Goal: Transaction & Acquisition: Purchase product/service

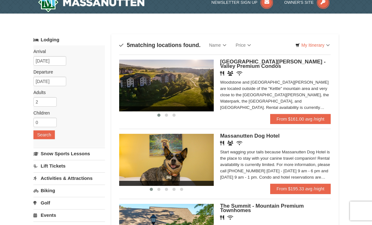
scroll to position [9, 0]
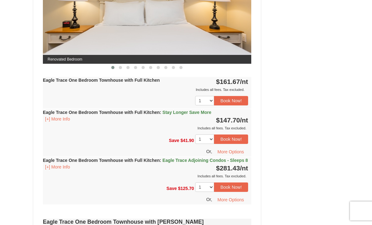
scroll to position [315, 0]
click at [59, 122] on button "[+] More Info" at bounding box center [57, 118] width 29 height 7
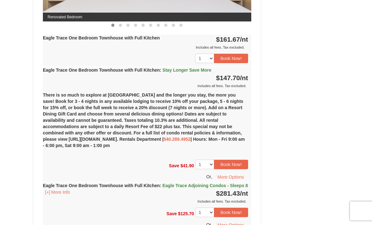
scroll to position [366, 0]
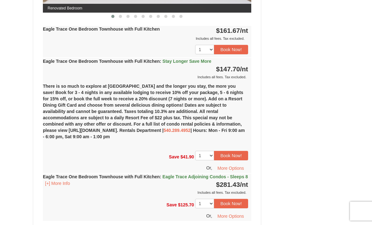
click at [231, 158] on button "Book Now!" at bounding box center [231, 155] width 34 height 9
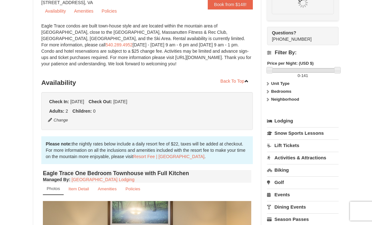
scroll to position [55, 0]
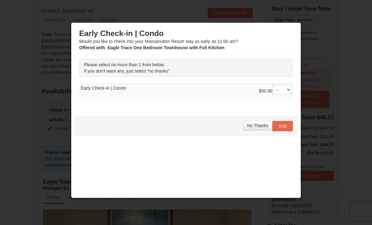
click at [257, 128] on span "No Thanks" at bounding box center [257, 125] width 21 height 5
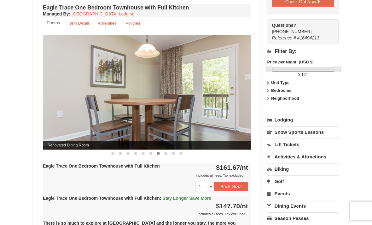
scroll to position [225, 0]
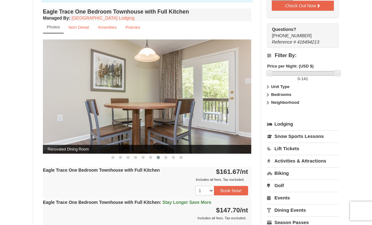
click at [287, 87] on strong "Unit Type" at bounding box center [280, 87] width 18 height 5
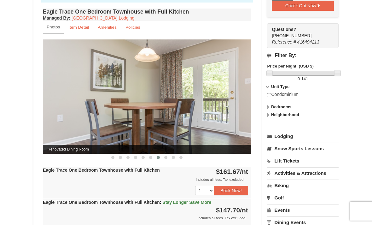
click at [290, 85] on strong "Unit Type" at bounding box center [280, 86] width 18 height 5
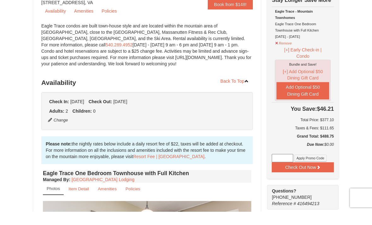
scroll to position [64, 0]
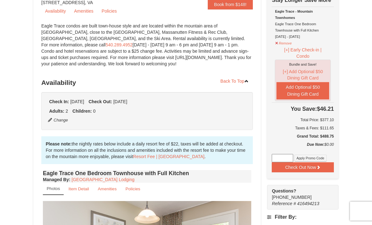
click at [317, 167] on icon at bounding box center [318, 167] width 4 height 4
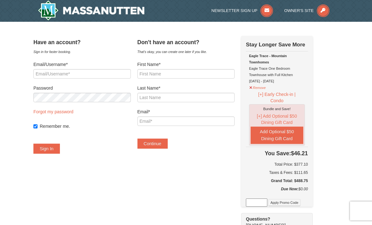
scroll to position [0, 0]
click at [206, 74] on input "First Name*" at bounding box center [186, 73] width 97 height 9
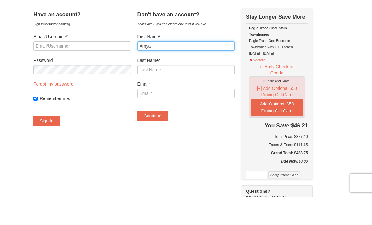
type input "Amya"
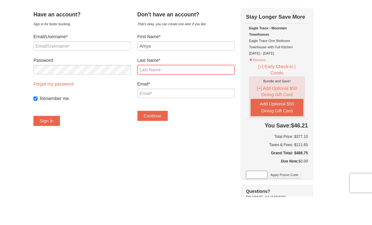
click at [190, 93] on input "Last Name*" at bounding box center [186, 97] width 97 height 9
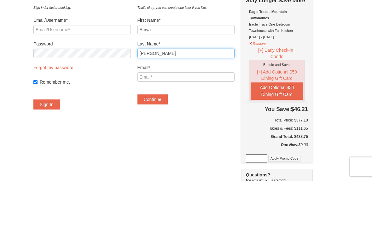
type input "Nelson"
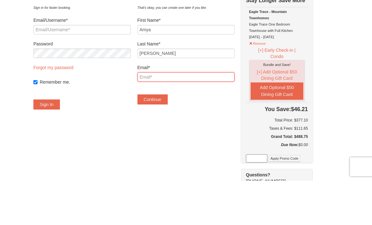
click at [197, 117] on input "Email*" at bounding box center [186, 121] width 97 height 9
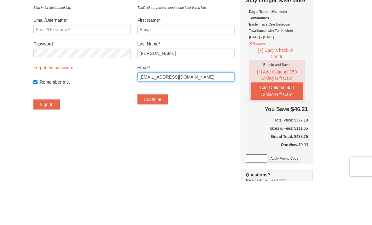
type input "amya0323@outlook.com"
click at [166, 139] on button "Continue" at bounding box center [153, 144] width 30 height 10
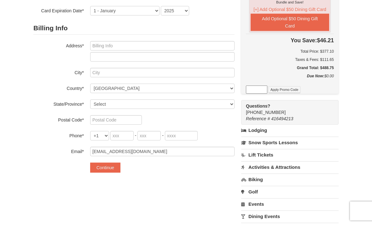
scroll to position [112, 0]
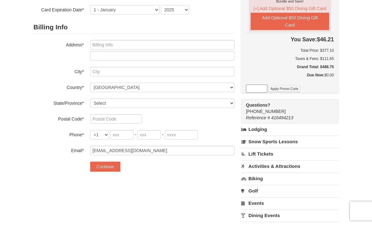
click at [262, 129] on link "Lodging" at bounding box center [289, 129] width 97 height 11
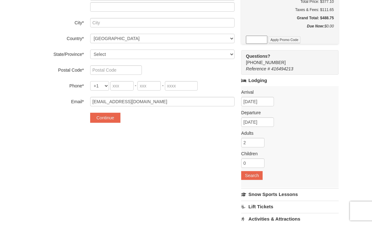
scroll to position [162, 0]
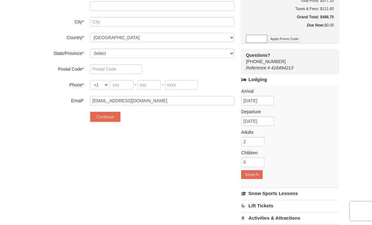
click at [286, 195] on link "Snow Sports Lessons" at bounding box center [289, 193] width 97 height 12
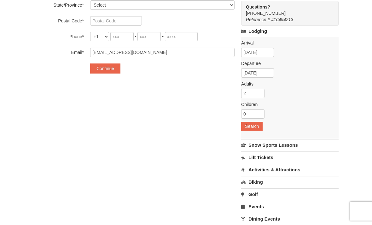
scroll to position [269, 0]
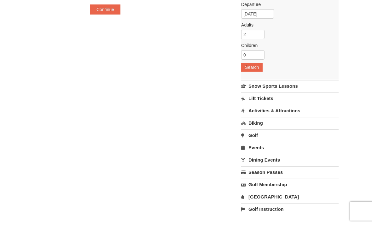
click at [302, 111] on link "Activities & Attractions" at bounding box center [289, 111] width 97 height 12
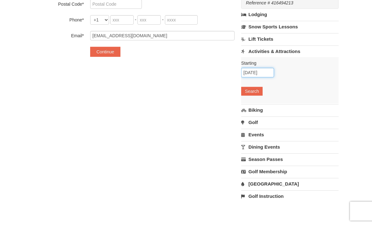
click at [262, 74] on input "10/04/2025" at bounding box center [257, 72] width 33 height 9
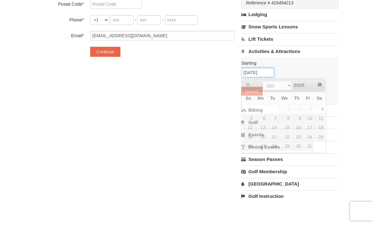
scroll to position [226, 0]
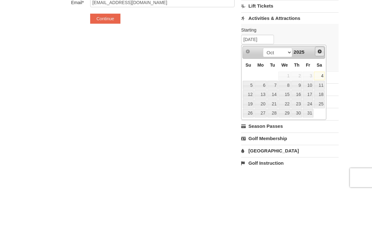
click at [321, 80] on link "Next" at bounding box center [319, 84] width 9 height 9
click at [322, 82] on span "Next" at bounding box center [319, 84] width 5 height 5
click at [320, 80] on link "Next" at bounding box center [319, 84] width 9 height 9
click at [323, 80] on link "Next" at bounding box center [319, 84] width 9 height 9
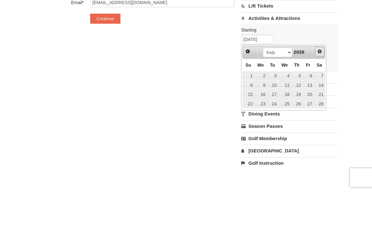
click at [321, 82] on span "Next" at bounding box center [319, 84] width 5 height 5
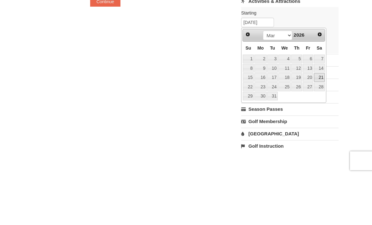
click at [319, 124] on link "21" at bounding box center [319, 128] width 11 height 9
type input "03/21/2026"
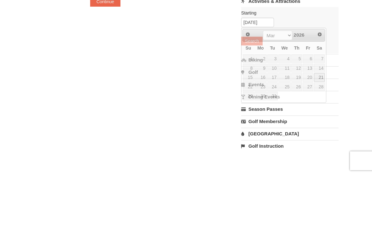
scroll to position [277, 0]
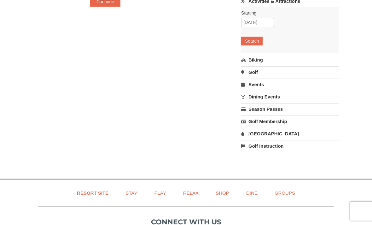
click at [255, 44] on button "Search" at bounding box center [251, 41] width 21 height 9
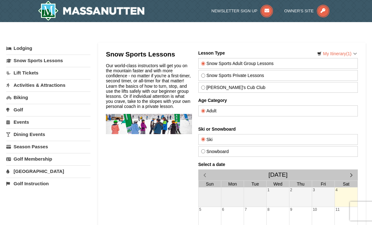
click at [23, 87] on link "Activities & Attractions" at bounding box center [48, 85] width 84 height 12
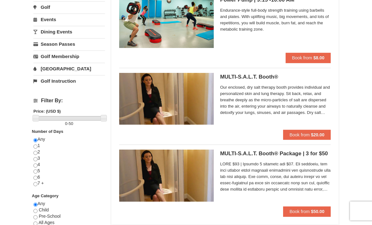
scroll to position [151, 0]
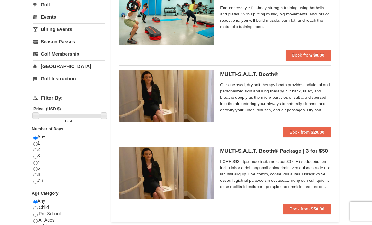
click at [322, 133] on strong "$20.00" at bounding box center [318, 132] width 14 height 5
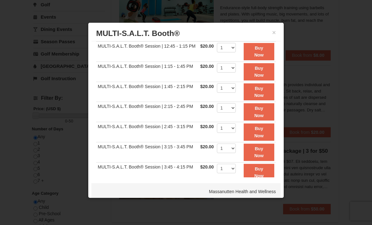
scroll to position [62, 0]
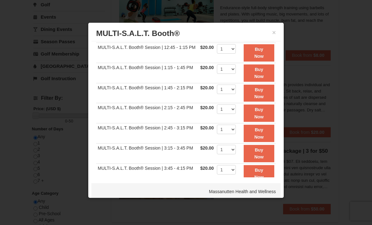
click at [266, 114] on button "Buy Now" at bounding box center [259, 112] width 31 height 17
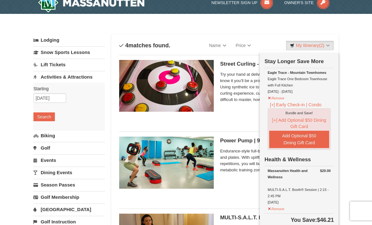
scroll to position [8, 0]
click at [63, 173] on link "Dining Events" at bounding box center [69, 173] width 72 height 12
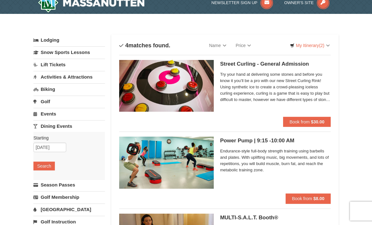
click at [42, 168] on button "Search" at bounding box center [43, 165] width 21 height 9
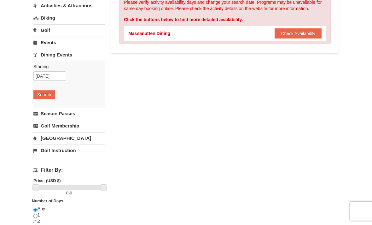
scroll to position [79, 0]
click at [81, 112] on link "Season Passes" at bounding box center [69, 114] width 72 height 12
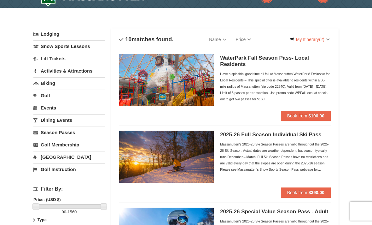
scroll to position [15, 0]
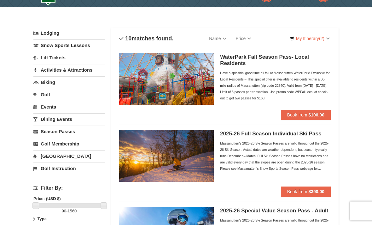
click at [50, 105] on link "Events" at bounding box center [69, 107] width 72 height 12
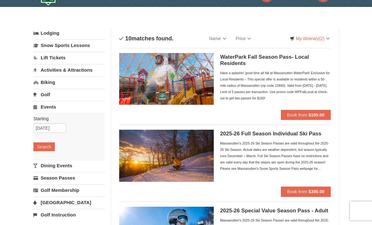
scroll to position [15, 0]
click at [62, 126] on input "10/04/2025" at bounding box center [49, 127] width 33 height 9
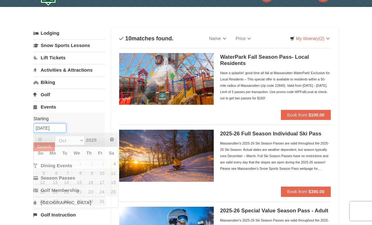
scroll to position [15, 0]
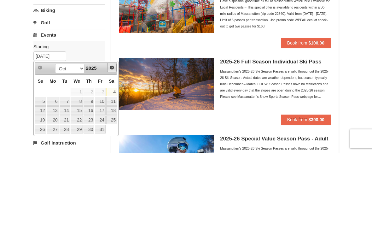
click at [115, 135] on link "Next" at bounding box center [111, 139] width 9 height 9
click at [114, 137] on span "Next" at bounding box center [111, 139] width 5 height 5
click at [115, 135] on link "Next" at bounding box center [112, 139] width 9 height 9
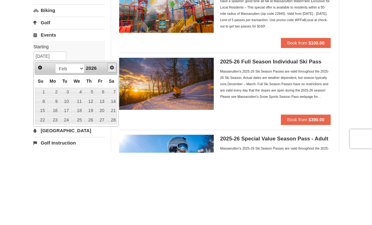
click at [114, 137] on span "Next" at bounding box center [111, 139] width 5 height 5
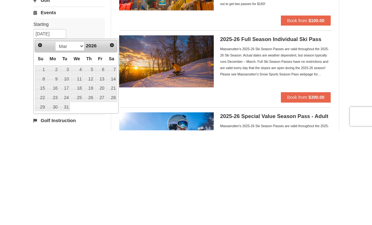
click at [113, 179] on link "21" at bounding box center [111, 183] width 11 height 9
type input "[DATE]"
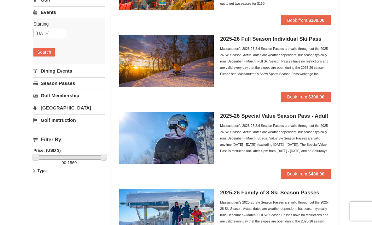
click at [45, 56] on button "Search" at bounding box center [43, 52] width 21 height 9
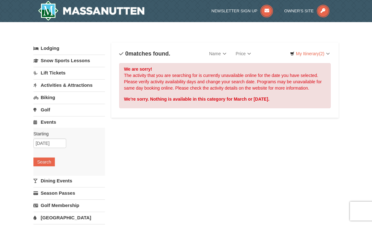
click at [328, 54] on link "My Itinerary (2)" at bounding box center [310, 53] width 48 height 9
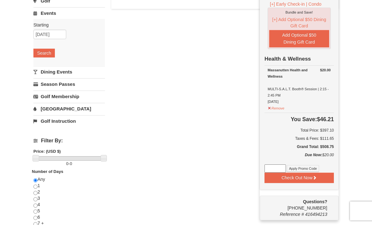
scroll to position [109, 0]
click at [319, 174] on button "Check Out Now" at bounding box center [299, 178] width 69 height 10
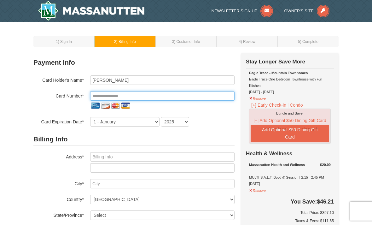
click at [178, 100] on input "tel" at bounding box center [162, 95] width 144 height 9
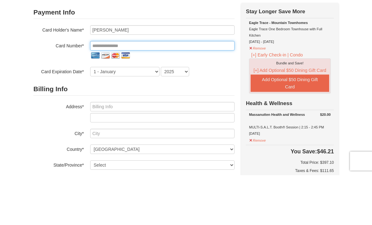
type input "**********"
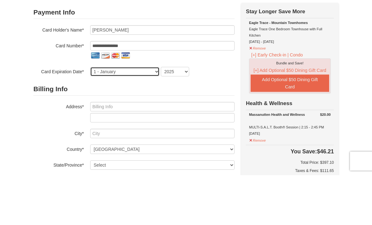
select select "6"
select select "2029"
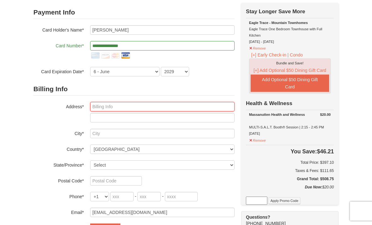
click at [192, 109] on input "text" at bounding box center [162, 106] width 144 height 9
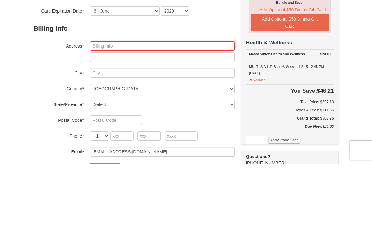
type input "[STREET_ADDRESS]"
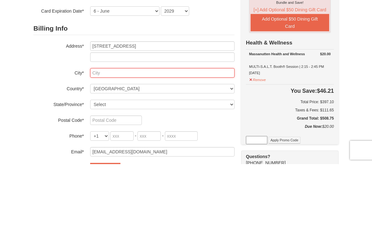
type input "Dundalk"
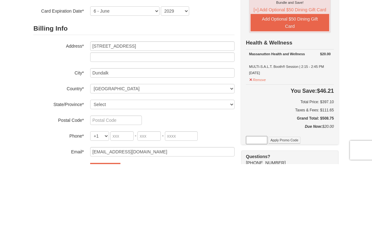
select select "MD"
type input "21222"
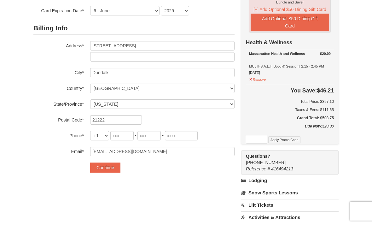
click at [109, 167] on button "Continue" at bounding box center [105, 167] width 30 height 10
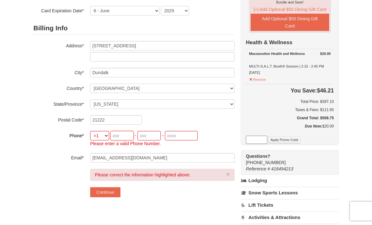
click at [120, 134] on input "tel" at bounding box center [121, 135] width 23 height 9
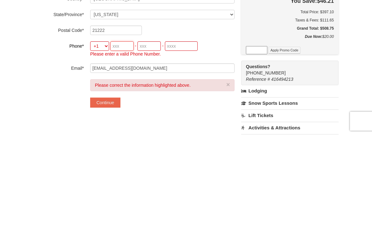
type input "412"
type input "337"
type input "9296"
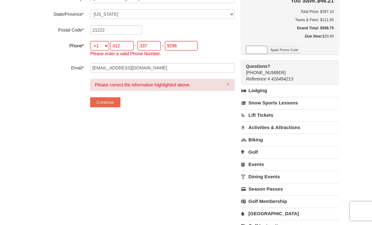
click at [108, 102] on button "Continue" at bounding box center [105, 102] width 30 height 10
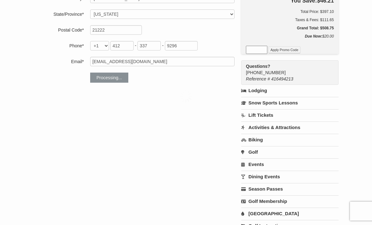
scroll to position [186, 0]
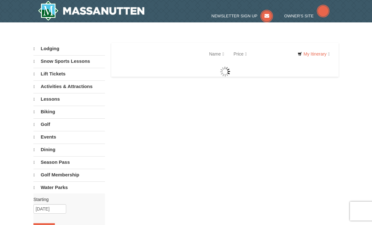
select select "10"
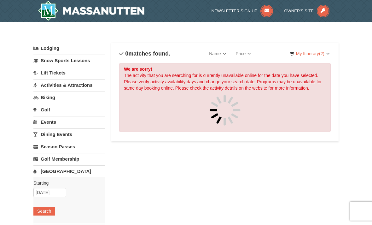
click at [317, 57] on link "My Itinerary (2)" at bounding box center [310, 53] width 48 height 9
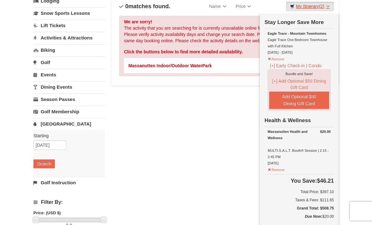
scroll to position [39, 0]
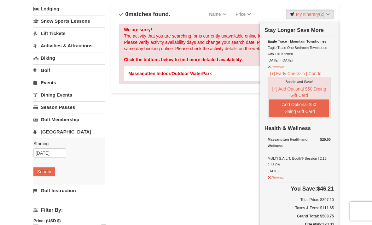
click at [236, 141] on div at bounding box center [186, 112] width 372 height 225
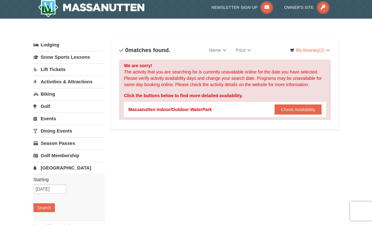
scroll to position [0, 0]
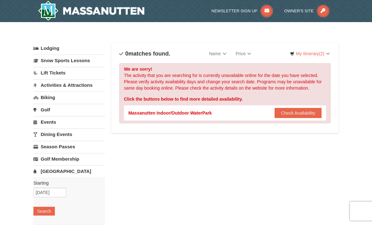
click at [99, 15] on img at bounding box center [91, 11] width 107 height 20
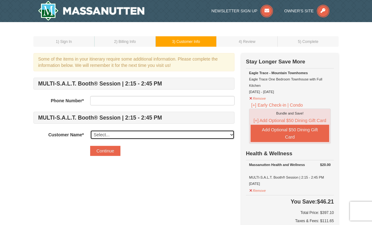
click at [179, 136] on select "Select... [PERSON_NAME] Add New..." at bounding box center [162, 134] width 144 height 9
select select "28342205"
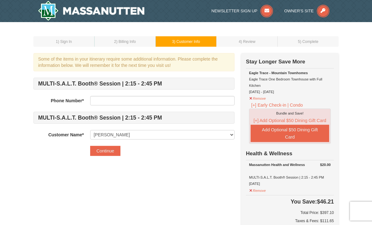
click at [185, 109] on div "MULTI-S.A.L.T. Booth® Session | 2:15 - 2:45 PM Phone Number* MULTI-S.A.L.T. Boo…" at bounding box center [133, 109] width 201 height 62
click at [186, 102] on input "text" at bounding box center [162, 100] width 144 height 9
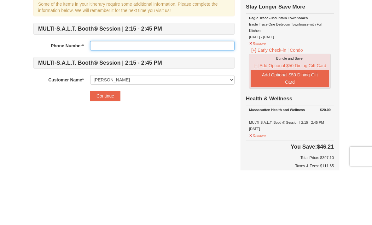
type input "4123379296"
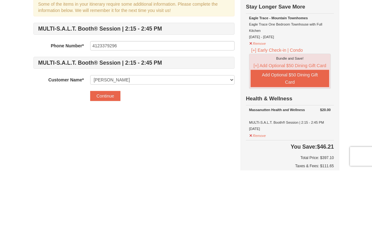
scroll to position [55, 0]
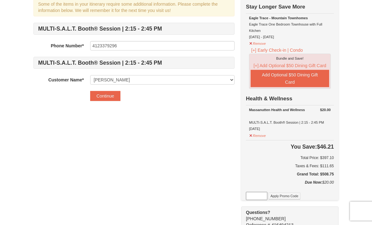
click at [106, 95] on button "Continue" at bounding box center [105, 96] width 30 height 10
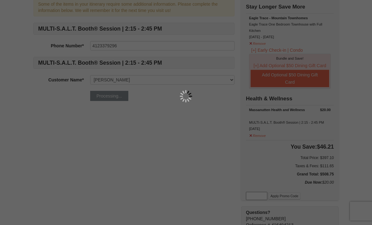
scroll to position [0, 0]
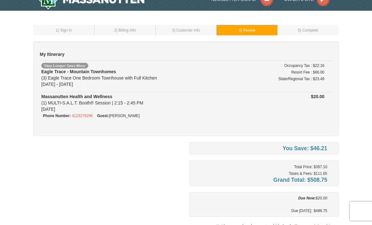
click at [60, 124] on div "My Itinerary Stay Longer Save More [GEOGRAPHIC_DATA] - [GEOGRAPHIC_DATA] (3) [G…" at bounding box center [185, 89] width 305 height 94
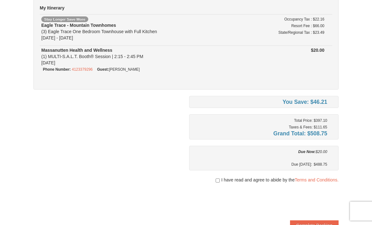
scroll to position [58, 0]
click at [217, 182] on input "checkbox" at bounding box center [218, 180] width 4 height 5
checkbox input "true"
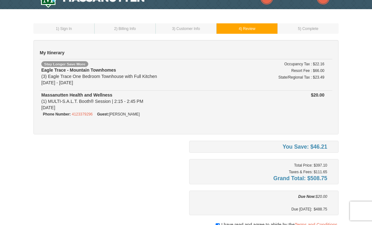
scroll to position [0, 0]
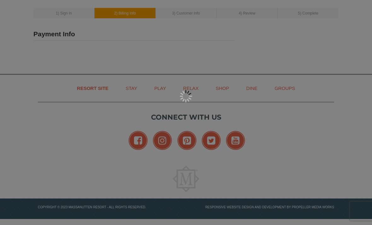
type input "[STREET_ADDRESS]"
type input "Dundalk"
type input "21222"
type input "412"
type input "337"
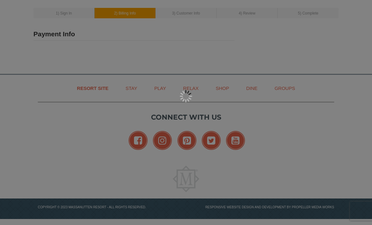
type input "9296"
type input "amya0323@outlook.com"
select select "MD"
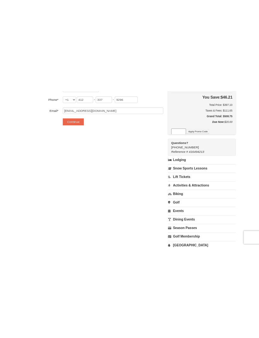
scroll to position [154, 0]
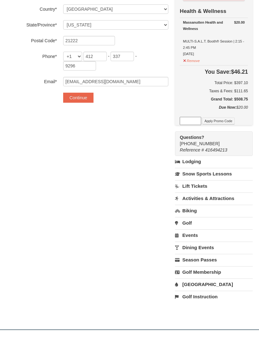
click at [189, 225] on nav "Resort Site Stay Play Relax Shop Dine Groups" at bounding box center [129, 345] width 227 height 28
click at [190, 225] on nav "Resort Site Stay Play Relax Shop Dine Groups" at bounding box center [129, 345] width 227 height 28
click at [188, 225] on nav "Resort Site Stay Play Relax Shop Dine Groups" at bounding box center [129, 345] width 227 height 28
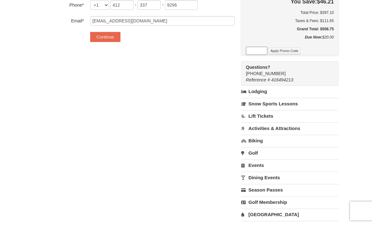
scroll to position [201, 0]
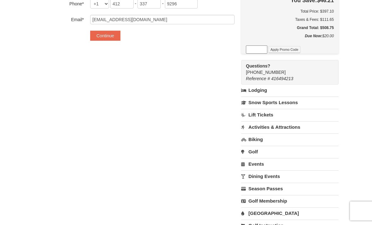
click at [266, 119] on link "Lift Tickets" at bounding box center [289, 115] width 97 height 12
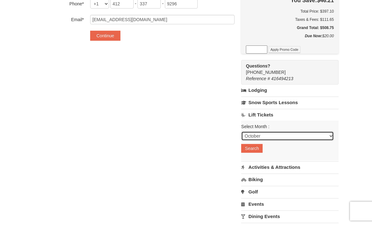
click at [284, 137] on select "October November December January February March April May June July August Sep…" at bounding box center [287, 135] width 93 height 9
select select "3"
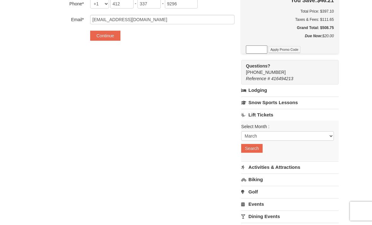
click at [259, 150] on button "Search" at bounding box center [251, 148] width 21 height 9
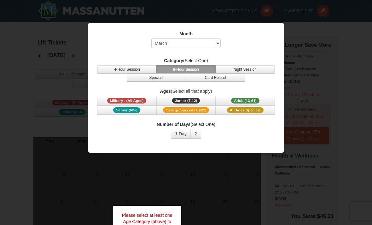
select select "3"
click at [252, 99] on span "Adult (13-61)" at bounding box center [245, 101] width 28 height 6
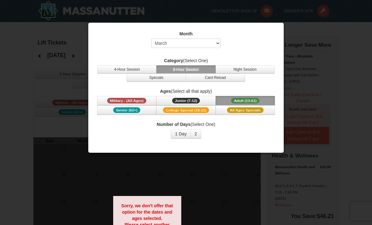
click at [200, 130] on button "2" at bounding box center [195, 133] width 11 height 9
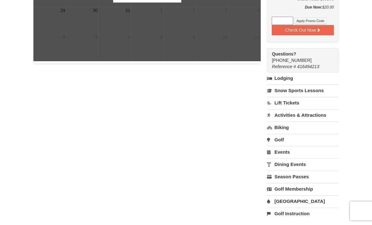
scroll to position [244, 0]
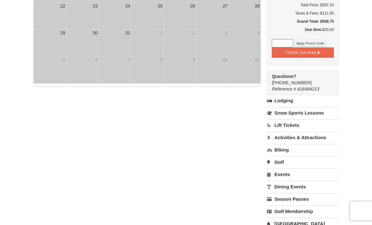
click at [312, 133] on link "Activities & Attractions" at bounding box center [303, 138] width 72 height 12
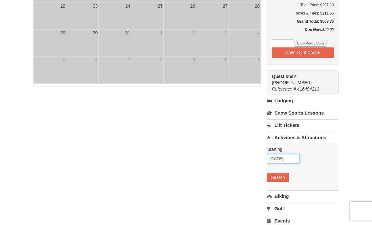
click at [290, 158] on input "10/04/2025" at bounding box center [283, 158] width 33 height 9
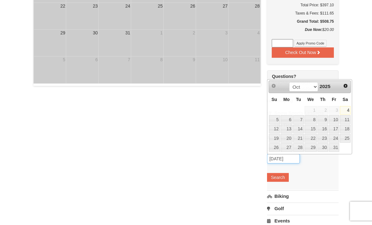
scroll to position [222, 0]
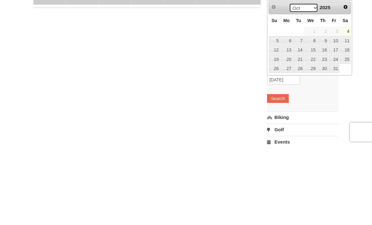
click at [308, 82] on select "Oct Nov Dec" at bounding box center [303, 86] width 29 height 9
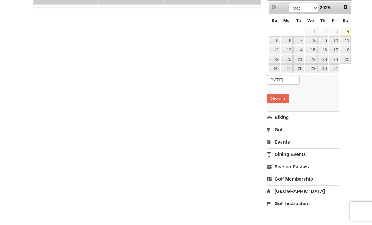
click at [346, 10] on link "Next" at bounding box center [346, 7] width 9 height 9
click at [347, 11] on div "Prev Next Oct Nov Dec 2025" at bounding box center [310, 8] width 83 height 13
click at [348, 7] on span "Next" at bounding box center [345, 6] width 5 height 5
click at [346, 8] on span "Next" at bounding box center [345, 6] width 5 height 5
click at [344, 7] on span "Next" at bounding box center [345, 6] width 5 height 5
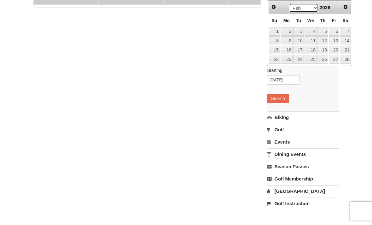
click at [301, 5] on select "Jan Feb Mar Apr May Jun Jul Aug Sep Oct Nov Dec" at bounding box center [303, 7] width 29 height 9
click at [347, 49] on link "21" at bounding box center [345, 50] width 11 height 9
type input "03/21/2026"
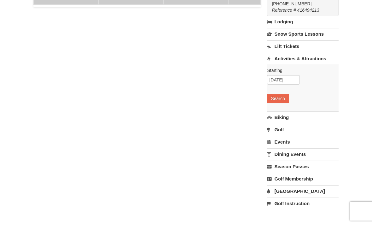
click at [281, 103] on button "Search" at bounding box center [277, 98] width 21 height 9
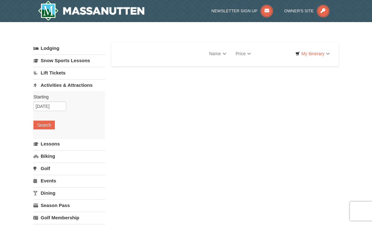
select select "10"
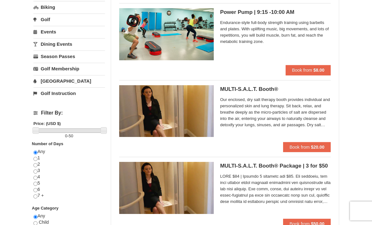
scroll to position [147, 0]
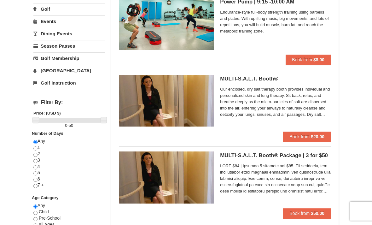
click at [319, 110] on span "Our enclosed, dry salt therapy booth provides individual and personalized skin …" at bounding box center [275, 102] width 111 height 32
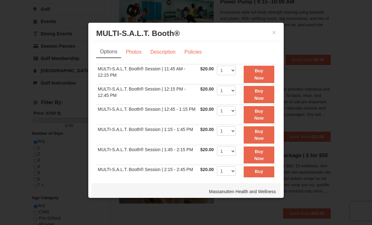
click at [370, 63] on div at bounding box center [186, 112] width 372 height 225
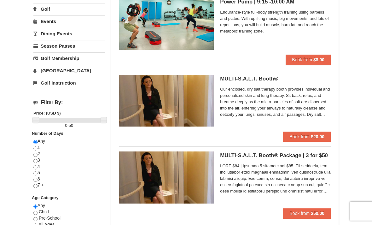
click at [319, 137] on strong "$20.00" at bounding box center [318, 136] width 14 height 5
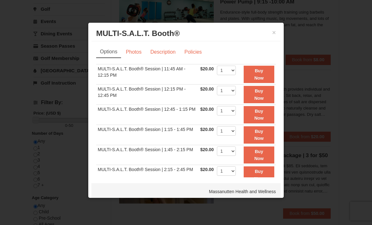
click at [132, 54] on link "Photos" at bounding box center [134, 52] width 24 height 12
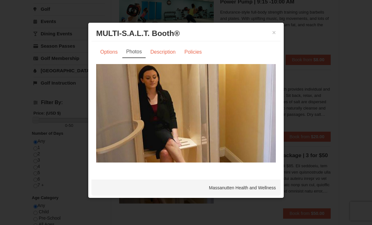
click at [113, 54] on link "Options" at bounding box center [109, 52] width 26 height 12
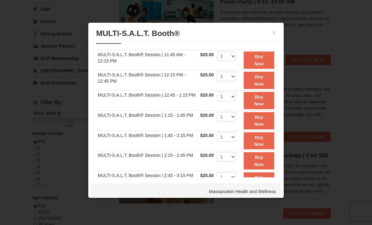
scroll to position [15, 0]
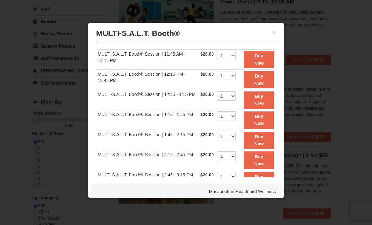
click at [275, 32] on button "×" at bounding box center [274, 32] width 4 height 6
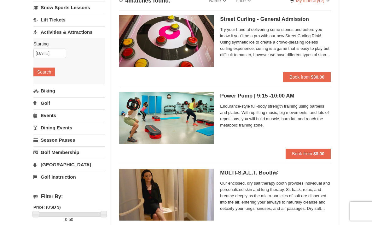
scroll to position [0, 0]
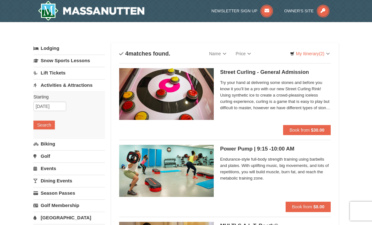
click at [331, 54] on link "My Itinerary (2)" at bounding box center [310, 53] width 48 height 9
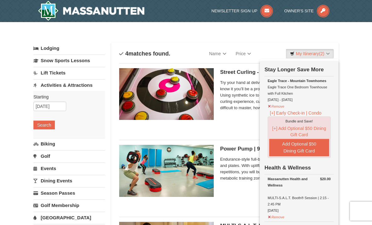
click at [350, 70] on div at bounding box center [186, 112] width 372 height 225
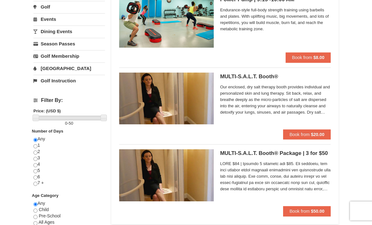
scroll to position [149, 0]
click at [314, 133] on strong "$20.00" at bounding box center [318, 134] width 14 height 5
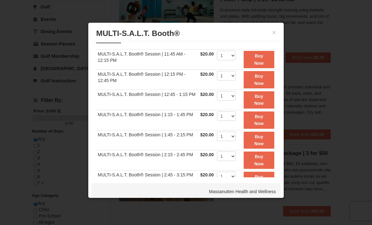
click at [262, 161] on button "Buy Now" at bounding box center [259, 159] width 31 height 17
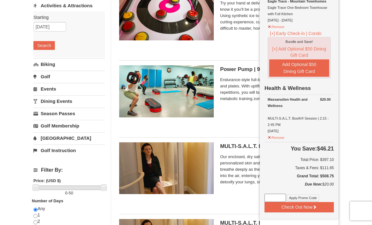
scroll to position [79, 0]
click at [278, 135] on button "Remove" at bounding box center [276, 137] width 17 height 8
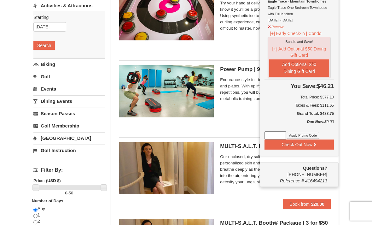
click at [350, 142] on div "× Categories List Filter My Itinerary (1) Check Out Now Stay Longer Save More R…" at bounding box center [186, 151] width 372 height 417
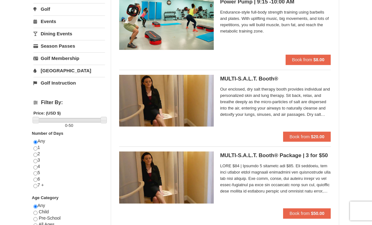
scroll to position [158, 0]
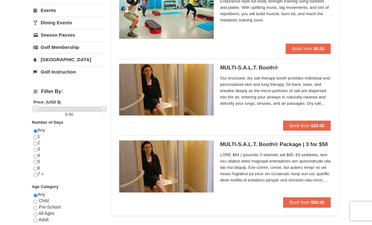
click at [314, 125] on strong "$20.00" at bounding box center [318, 125] width 14 height 5
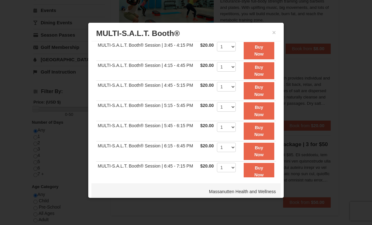
scroll to position [185, 0]
click at [234, 106] on select "1" at bounding box center [226, 107] width 19 height 9
click at [262, 92] on strong "Buy Now" at bounding box center [259, 91] width 9 height 12
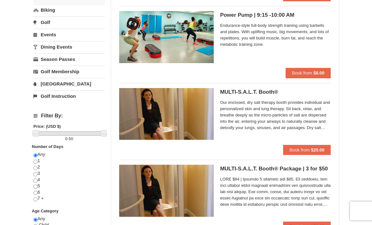
scroll to position [132, 0]
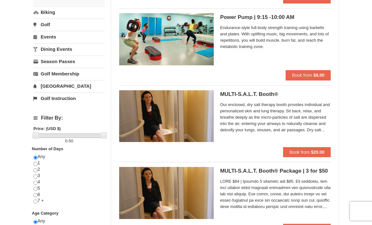
click at [304, 151] on span "Book from" at bounding box center [300, 151] width 20 height 5
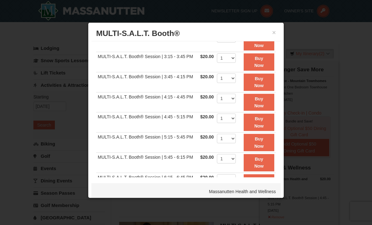
scroll to position [155, 0]
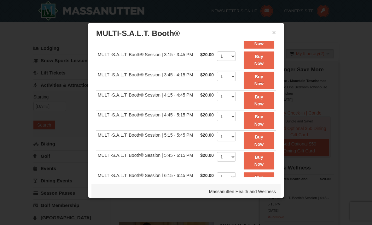
click at [266, 139] on button "Buy Now" at bounding box center [259, 140] width 31 height 17
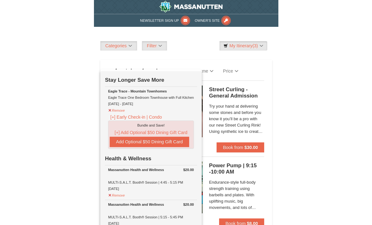
scroll to position [105, 0]
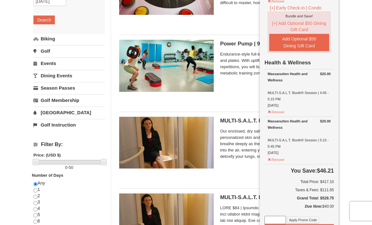
click at [352, 70] on div "× Categories List Filter My Itinerary (3) Check Out Now Stay Longer Save More R…" at bounding box center [186, 125] width 372 height 417
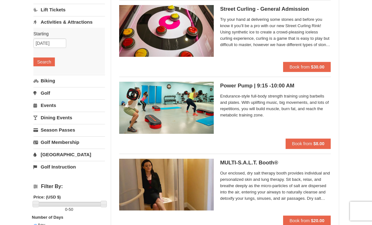
scroll to position [0, 0]
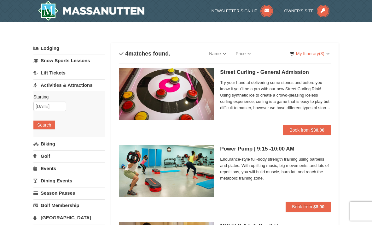
click at [317, 57] on link "My Itinerary (3)" at bounding box center [310, 53] width 48 height 9
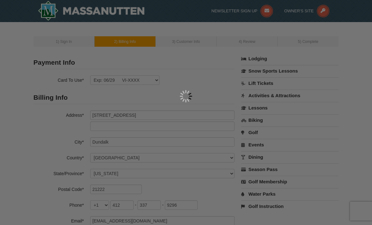
select select "MD"
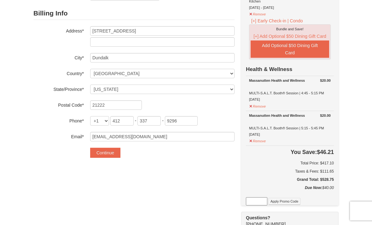
scroll to position [84, 0]
